Goal: Task Accomplishment & Management: Use online tool/utility

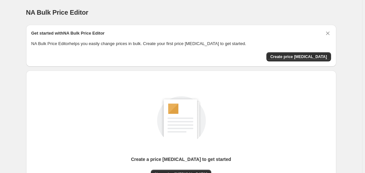
scroll to position [72, 0]
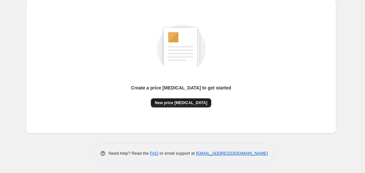
click at [187, 103] on span "New price [MEDICAL_DATA]" at bounding box center [181, 102] width 53 height 5
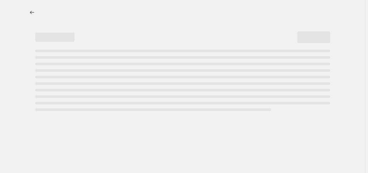
select select "percentage"
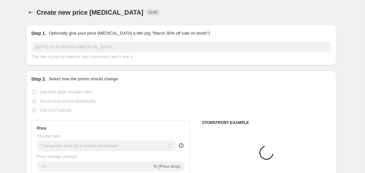
scroll to position [100, 0]
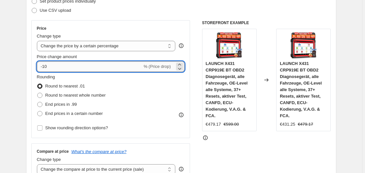
click at [93, 69] on input "-10" at bounding box center [89, 66] width 105 height 10
type input "-1"
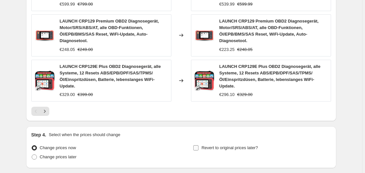
scroll to position [536, 0]
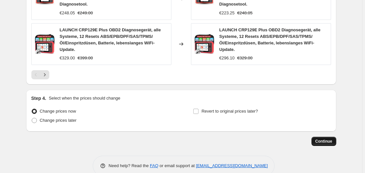
type input "-35"
click at [329, 139] on span "Continue" at bounding box center [324, 141] width 17 height 5
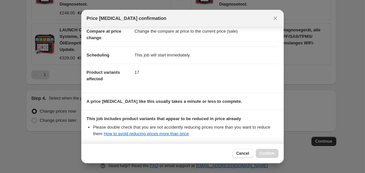
scroll to position [103, 0]
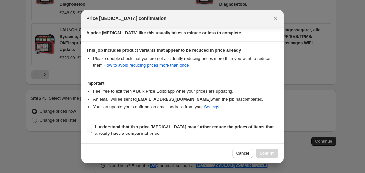
click at [103, 123] on label "I understand that this price change job may further reduce the prices of items …" at bounding box center [183, 130] width 192 height 16
click at [92, 128] on input "I understand that this price change job may further reduce the prices of items …" at bounding box center [89, 130] width 5 height 5
checkbox input "true"
click at [266, 153] on span "Confirm" at bounding box center [267, 153] width 15 height 5
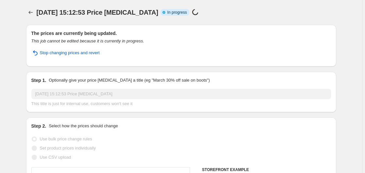
click at [103, 42] on icon "This job cannot be edited because it is currently in progress." at bounding box center [87, 41] width 113 height 5
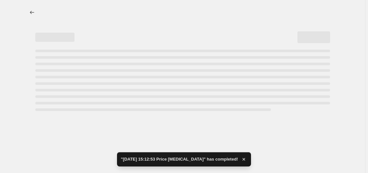
select select "percentage"
